Goal: Task Accomplishment & Management: Manage account settings

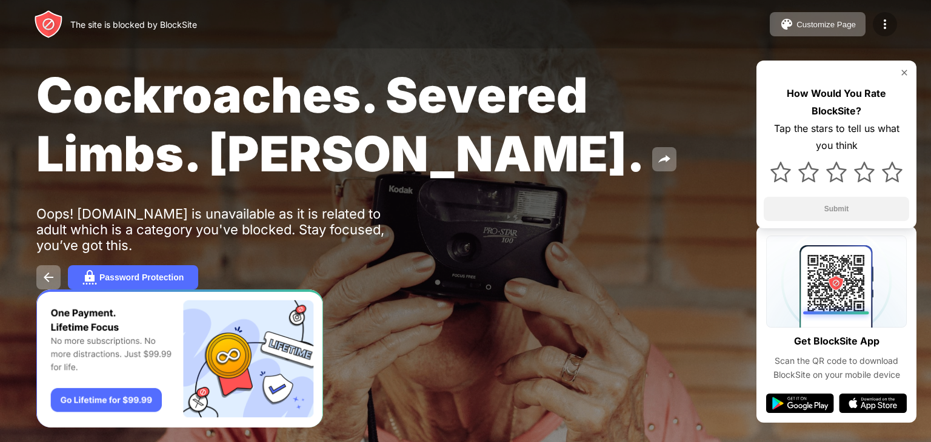
click at [896, 23] on div at bounding box center [885, 24] width 24 height 24
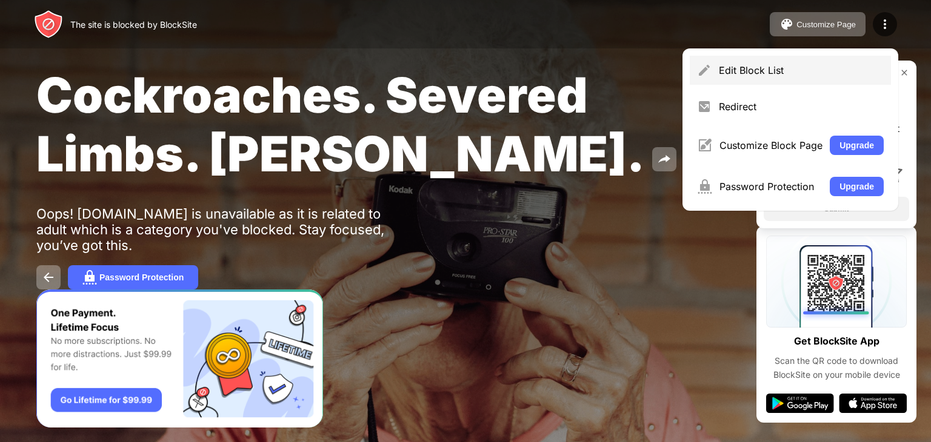
click at [847, 81] on div "Edit Block List" at bounding box center [790, 70] width 201 height 29
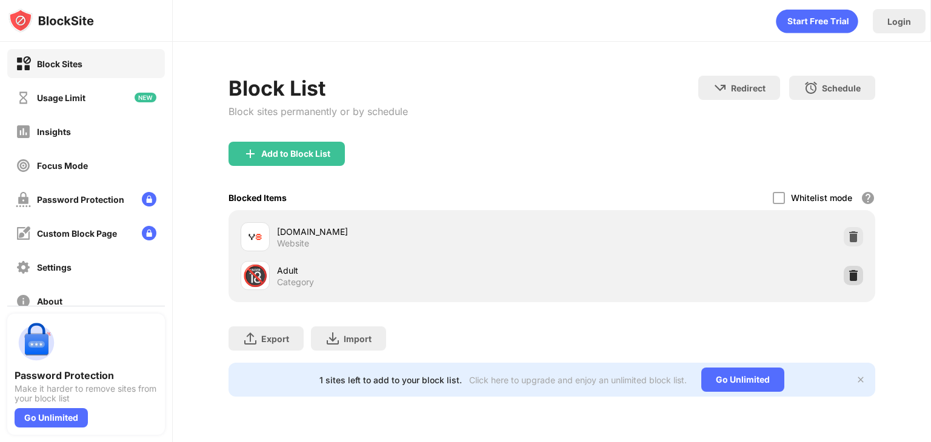
click at [846, 270] on div at bounding box center [853, 275] width 19 height 19
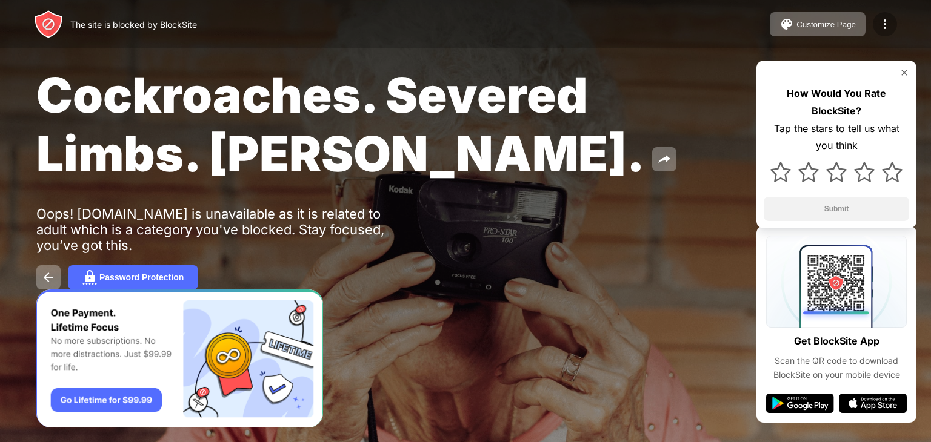
click at [885, 19] on img at bounding box center [885, 24] width 15 height 15
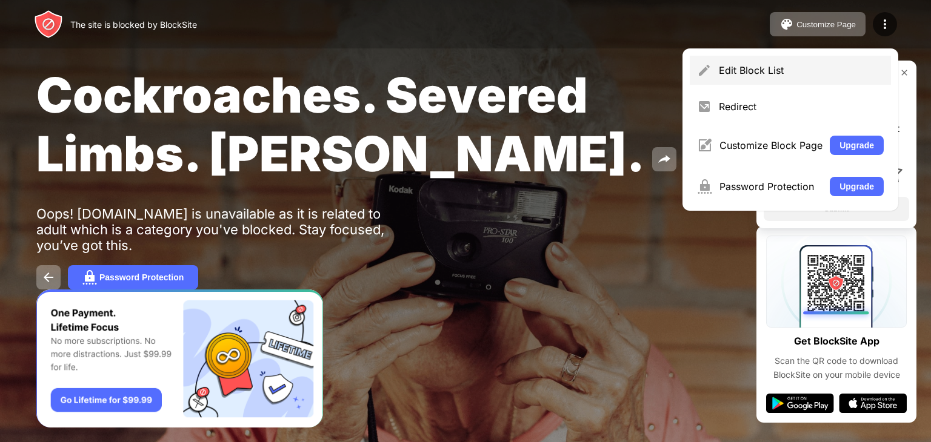
click at [801, 67] on div "Edit Block List" at bounding box center [801, 70] width 165 height 12
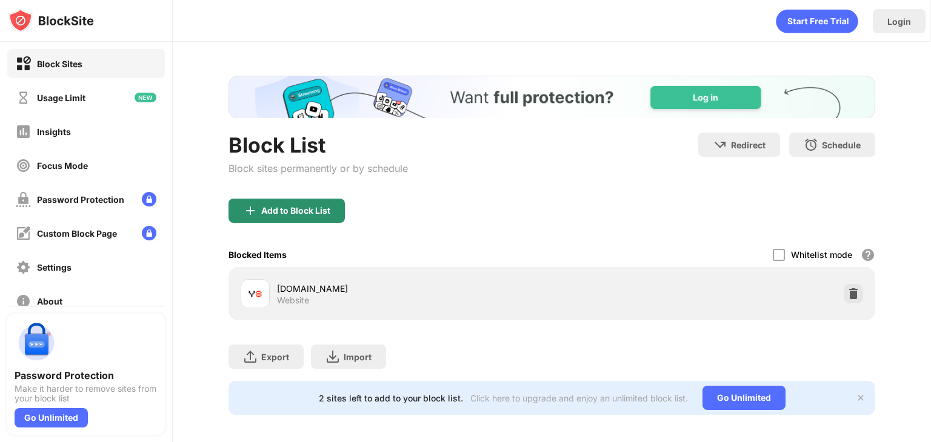
click at [330, 219] on div "Add to Block List" at bounding box center [287, 211] width 116 height 24
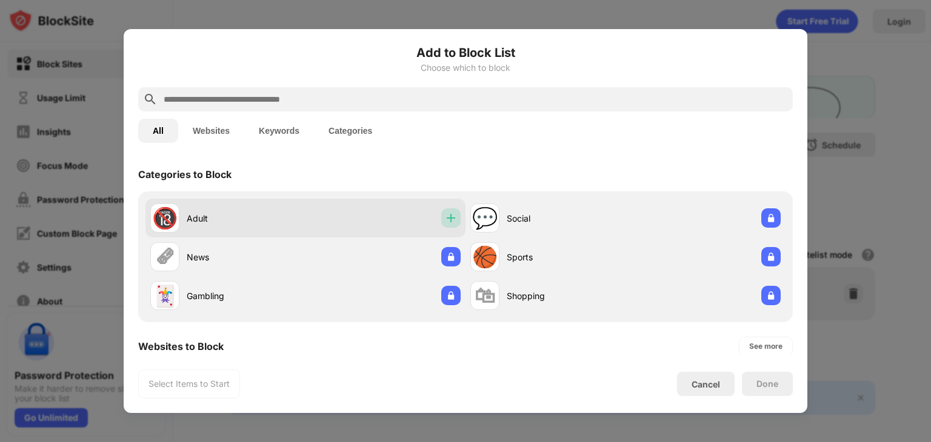
click at [445, 223] on img at bounding box center [451, 218] width 12 height 12
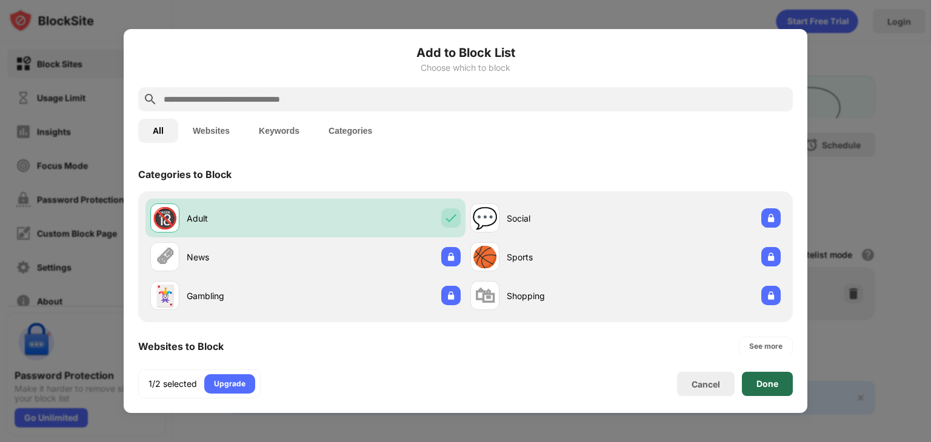
drag, startPoint x: 760, startPoint y: 387, endPoint x: 759, endPoint y: 370, distance: 17.6
click at [761, 388] on div "Done" at bounding box center [767, 384] width 22 height 10
